Goal: Information Seeking & Learning: Learn about a topic

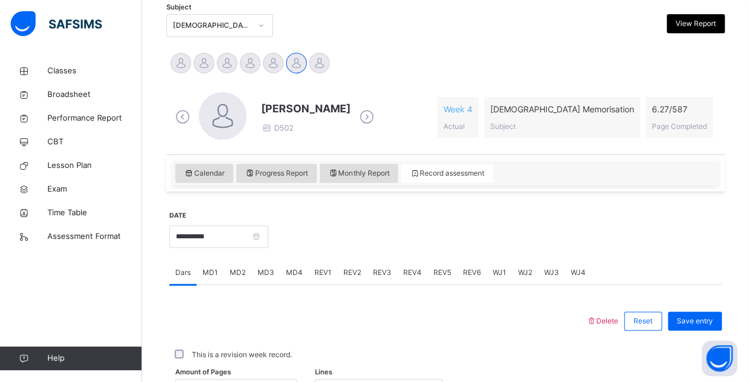
scroll to position [215, 0]
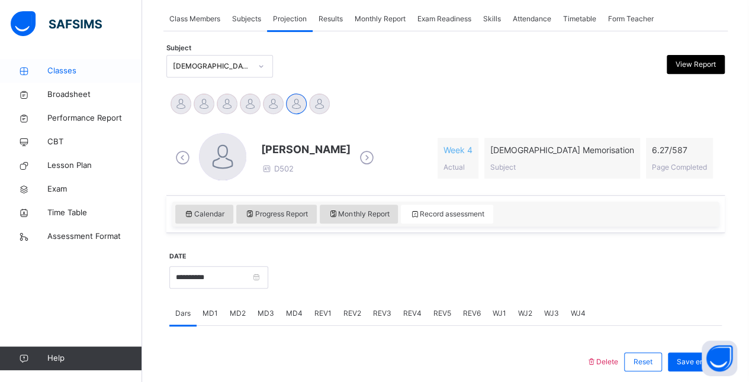
click at [73, 69] on span "Classes" at bounding box center [94, 71] width 95 height 12
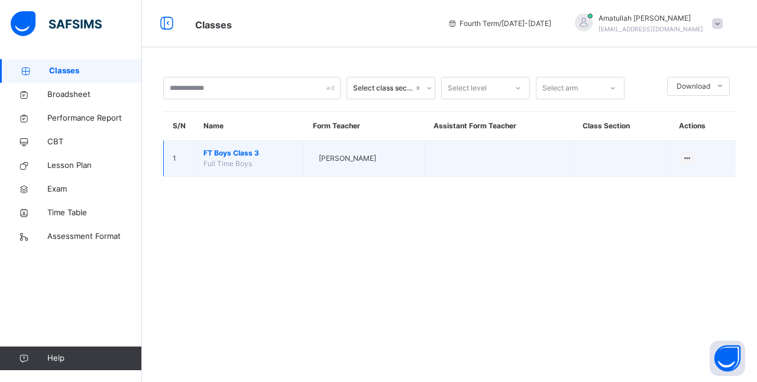
click at [234, 153] on span "FT Boys Class 3" at bounding box center [249, 153] width 91 height 11
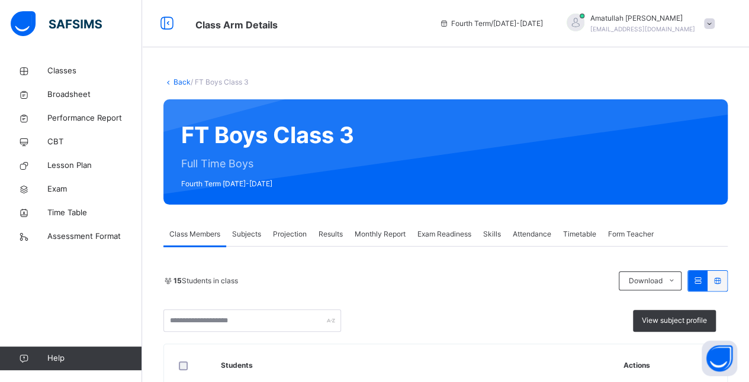
click at [450, 231] on span "Exam Readiness" at bounding box center [444, 234] width 54 height 11
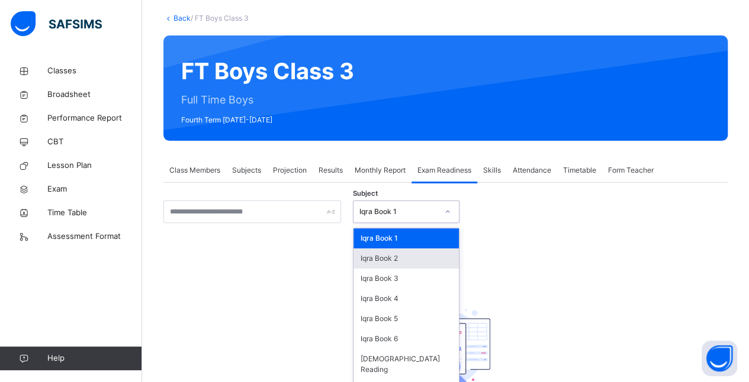
click at [449, 223] on div "option Iqra Book 2 focused, 2 of 8. 8 results available. Use Up and Down to cho…" at bounding box center [406, 212] width 107 height 22
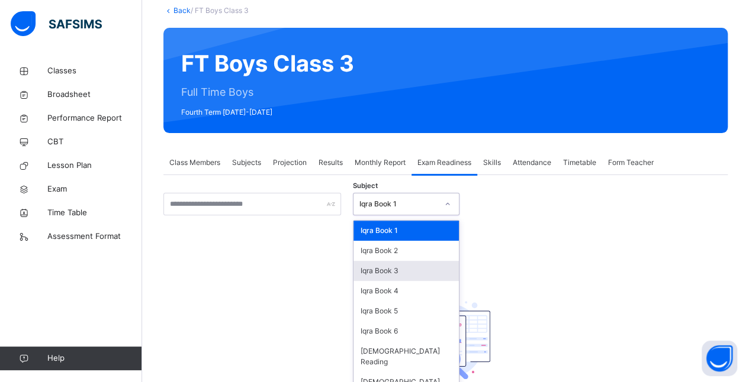
scroll to position [76, 0]
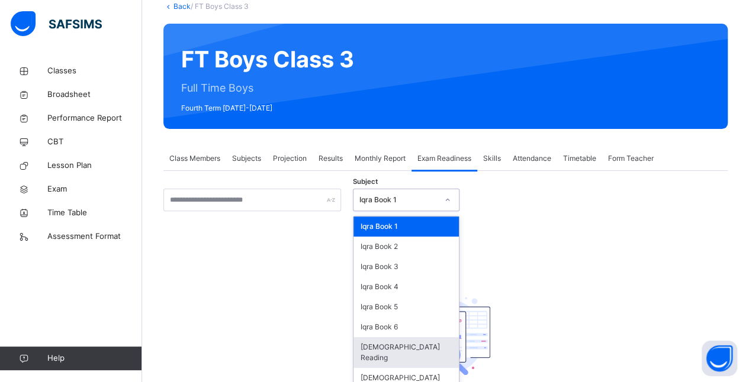
click at [433, 347] on div "Quran Reading" at bounding box center [405, 352] width 105 height 31
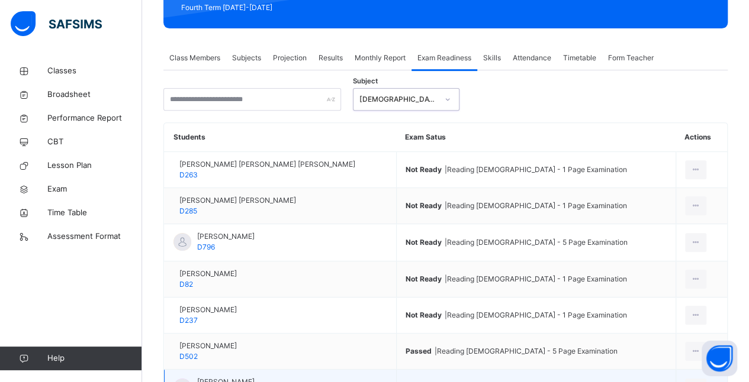
scroll to position [176, 0]
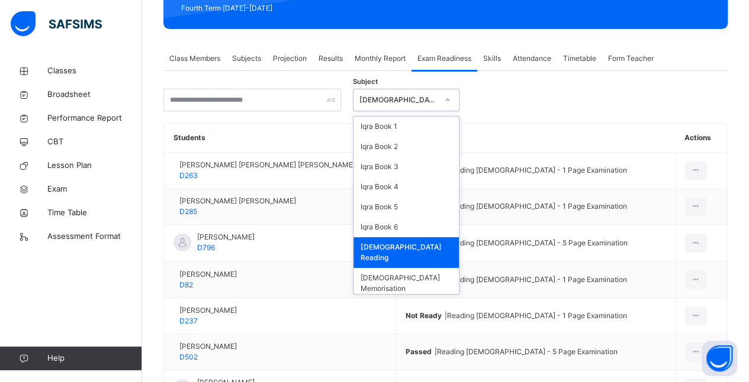
click at [450, 98] on icon at bounding box center [447, 100] width 7 height 12
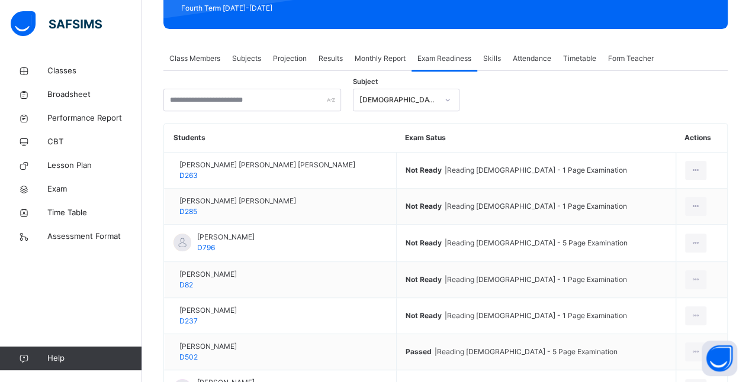
click at [510, 112] on div "Subject Quran Reading Students Exam Satus Actions Abdul Rahman Ashna Ashna D263…" at bounding box center [445, 324] width 564 height 470
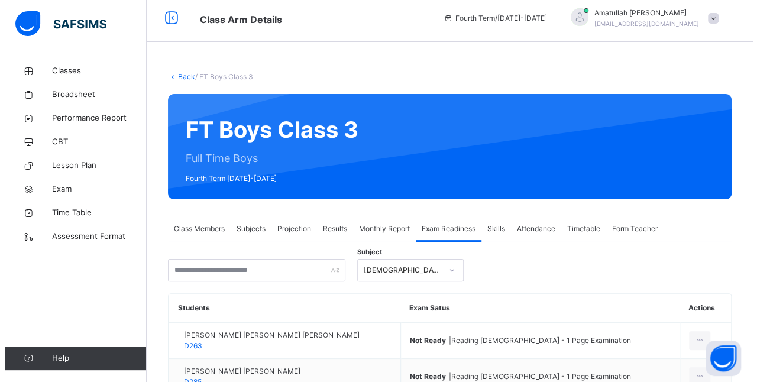
scroll to position [0, 0]
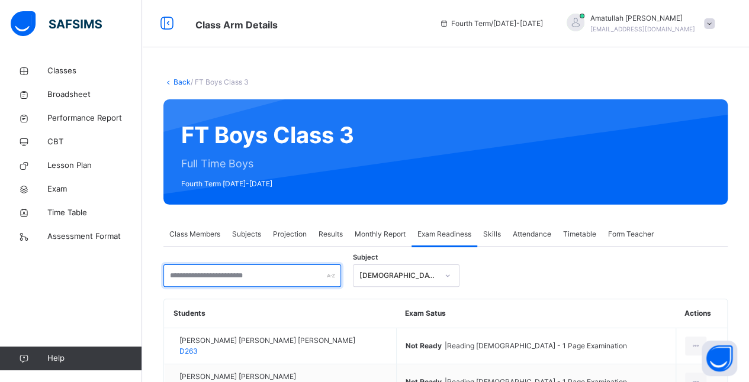
click at [250, 273] on input "text" at bounding box center [252, 276] width 178 height 22
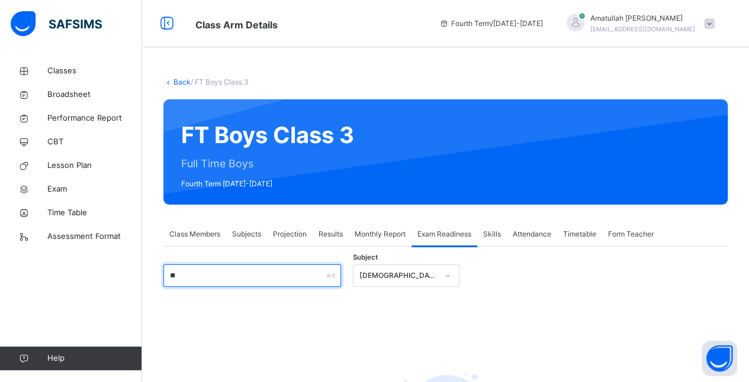
type input "*"
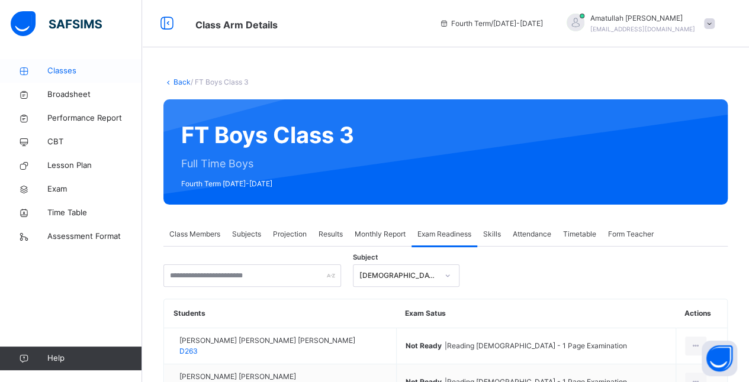
click at [50, 75] on span "Classes" at bounding box center [94, 71] width 95 height 12
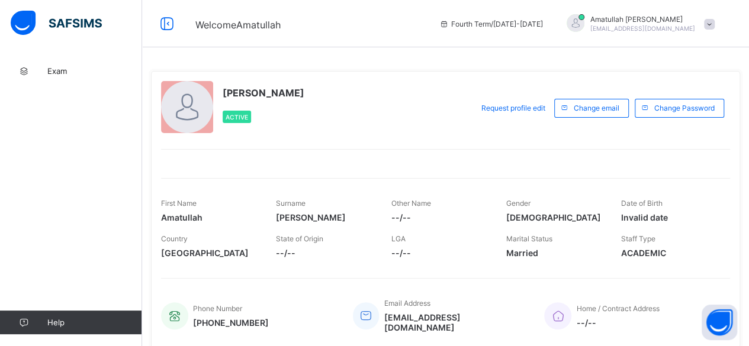
click at [672, 25] on span "[EMAIL_ADDRESS][DOMAIN_NAME]" at bounding box center [642, 28] width 105 height 7
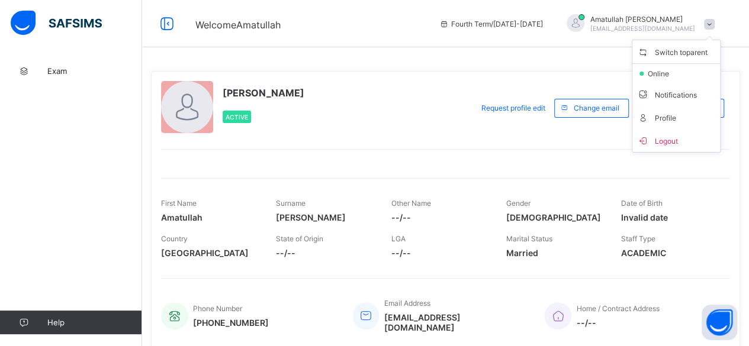
click at [63, 28] on img at bounding box center [56, 23] width 91 height 25
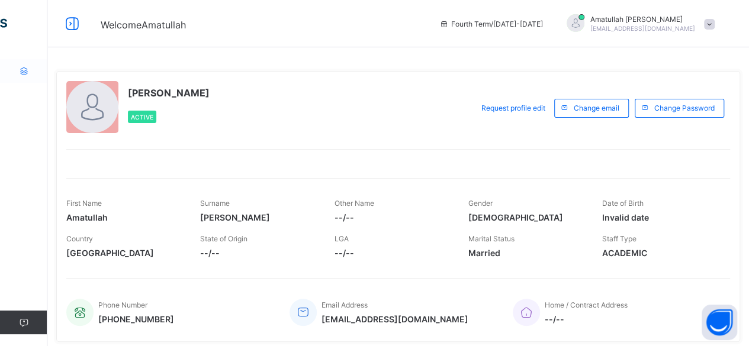
click at [24, 70] on icon at bounding box center [23, 71] width 47 height 9
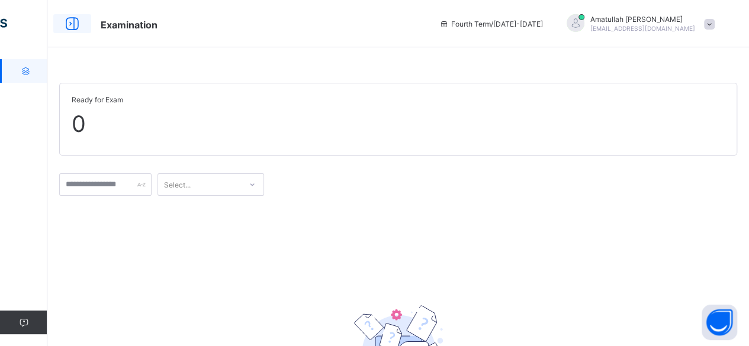
click at [72, 23] on icon at bounding box center [72, 23] width 20 height 17
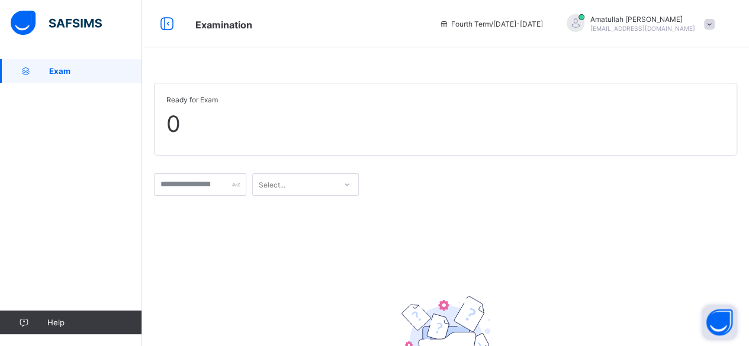
click at [712, 324] on button "Open asap" at bounding box center [719, 323] width 36 height 36
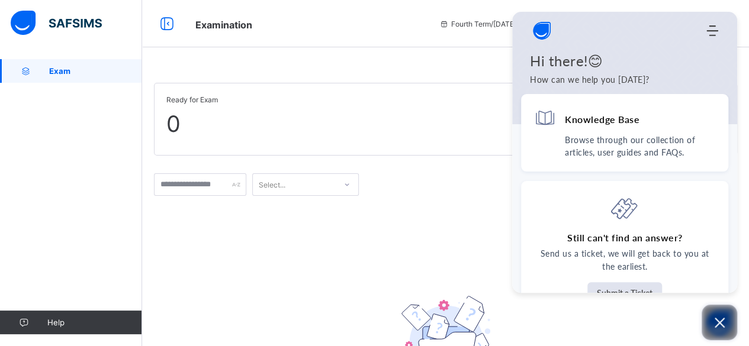
click at [715, 315] on icon "Open asap" at bounding box center [719, 322] width 15 height 15
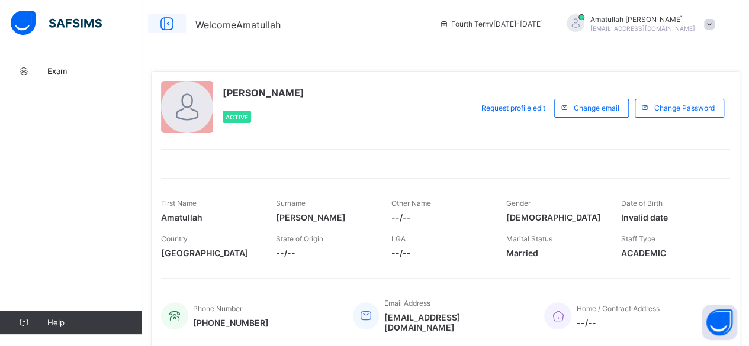
click at [169, 28] on icon at bounding box center [167, 23] width 20 height 17
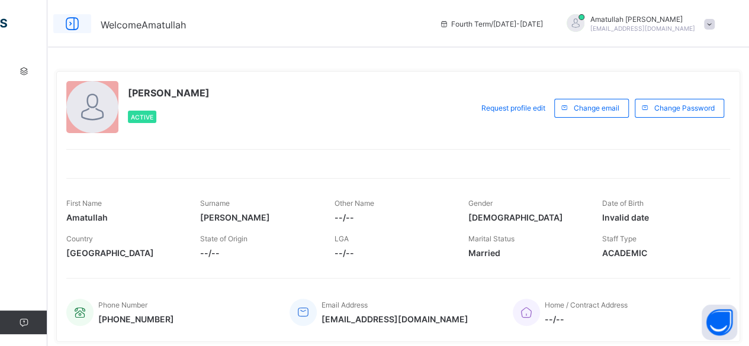
click at [71, 24] on icon at bounding box center [72, 23] width 20 height 17
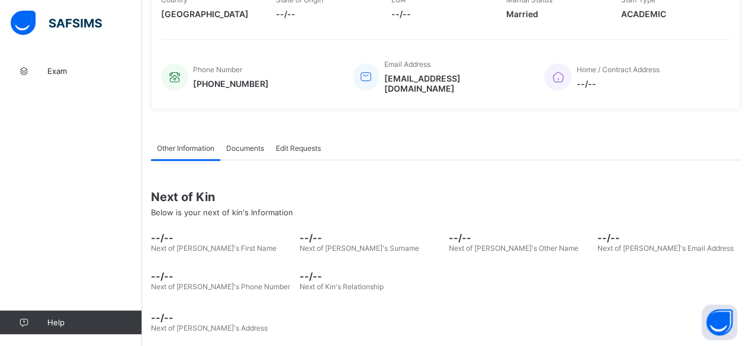
scroll to position [51, 0]
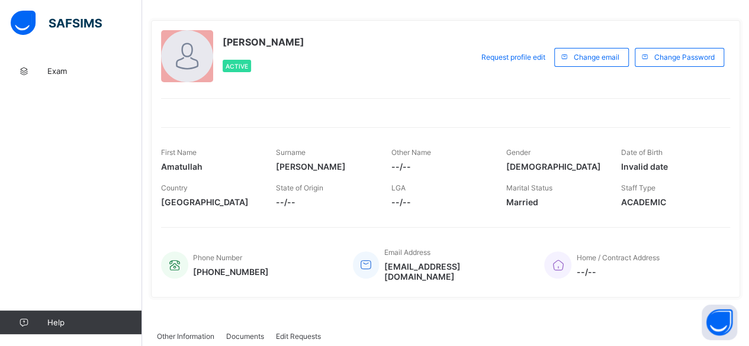
click at [230, 64] on span "Active" at bounding box center [236, 66] width 22 height 7
click at [246, 58] on div "Active" at bounding box center [264, 66] width 82 height 24
click at [232, 63] on span "Active" at bounding box center [236, 66] width 22 height 7
click at [233, 60] on div "Active" at bounding box center [237, 66] width 28 height 12
click at [73, 69] on span "Exam" at bounding box center [94, 70] width 95 height 9
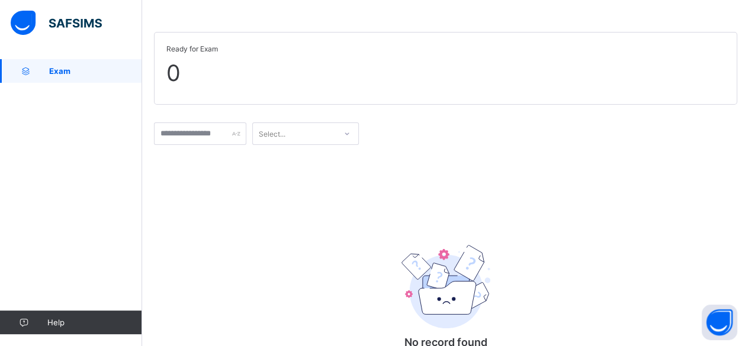
click at [81, 32] on img at bounding box center [56, 23] width 91 height 25
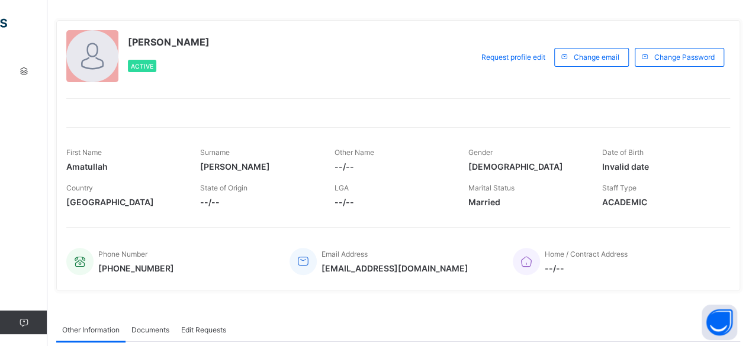
click at [144, 54] on div "Active" at bounding box center [169, 66] width 82 height 24
click at [144, 65] on span "Active" at bounding box center [142, 66] width 22 height 7
click at [144, 63] on span "Active" at bounding box center [142, 66] width 22 height 7
click at [142, 60] on div "Active" at bounding box center [142, 66] width 28 height 12
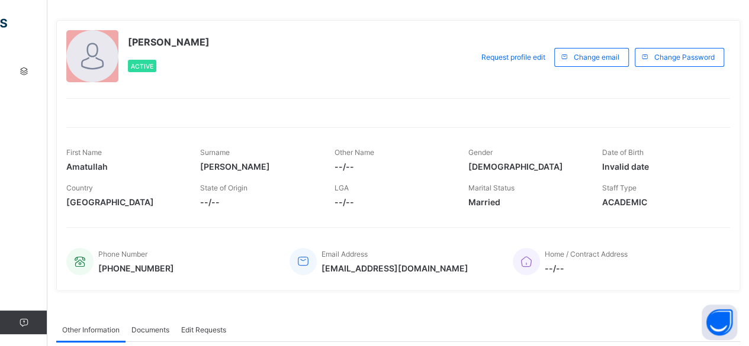
click at [143, 56] on div "Active" at bounding box center [169, 66] width 82 height 24
click at [145, 66] on span "Active" at bounding box center [142, 66] width 22 height 7
click at [146, 64] on span "Active" at bounding box center [142, 66] width 22 height 7
click at [144, 73] on div "Active" at bounding box center [169, 66] width 82 height 24
click at [143, 65] on span "Active" at bounding box center [142, 66] width 22 height 7
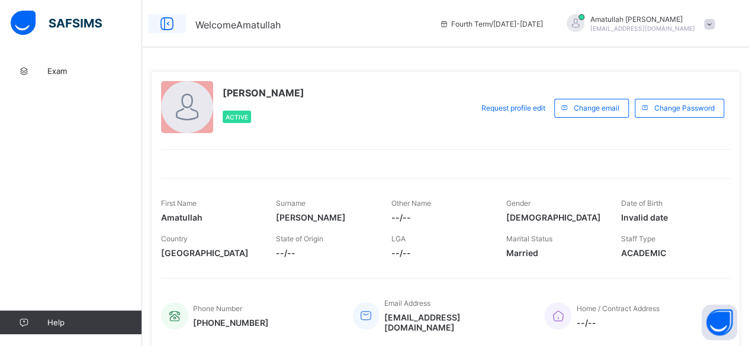
click at [172, 27] on icon at bounding box center [167, 23] width 20 height 17
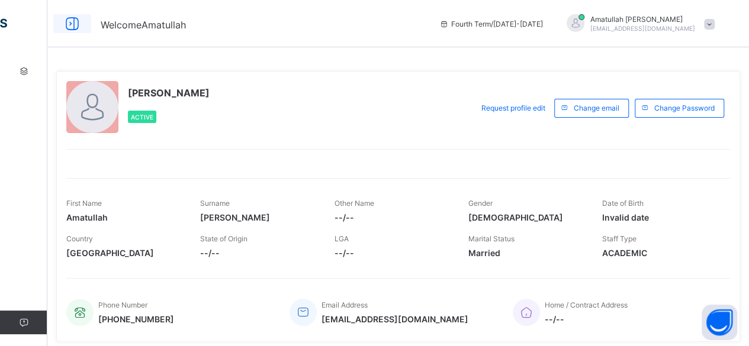
click at [70, 27] on icon at bounding box center [72, 23] width 20 height 17
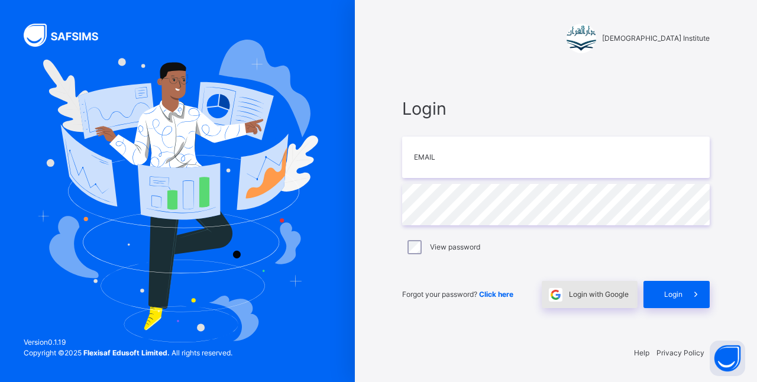
click at [592, 295] on span "Login with Google" at bounding box center [599, 294] width 60 height 11
